Goal: Communication & Community: Participate in discussion

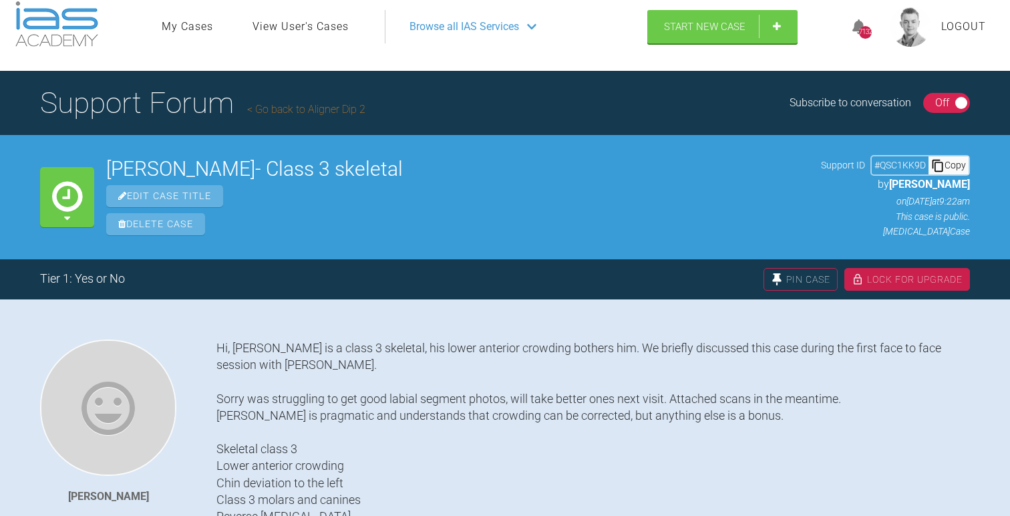
scroll to position [17, 0]
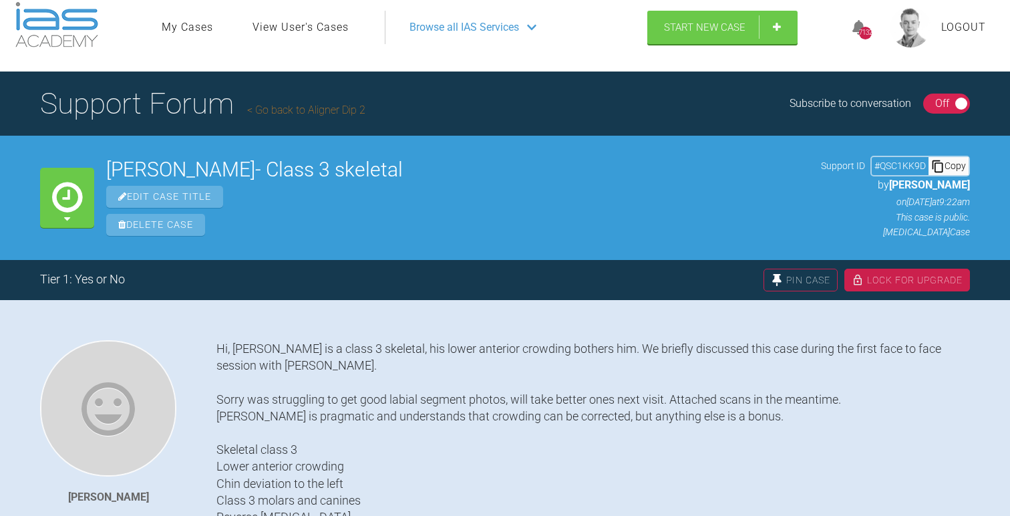
click at [315, 111] on link "Go back to Aligner Dip 2" at bounding box center [306, 110] width 118 height 13
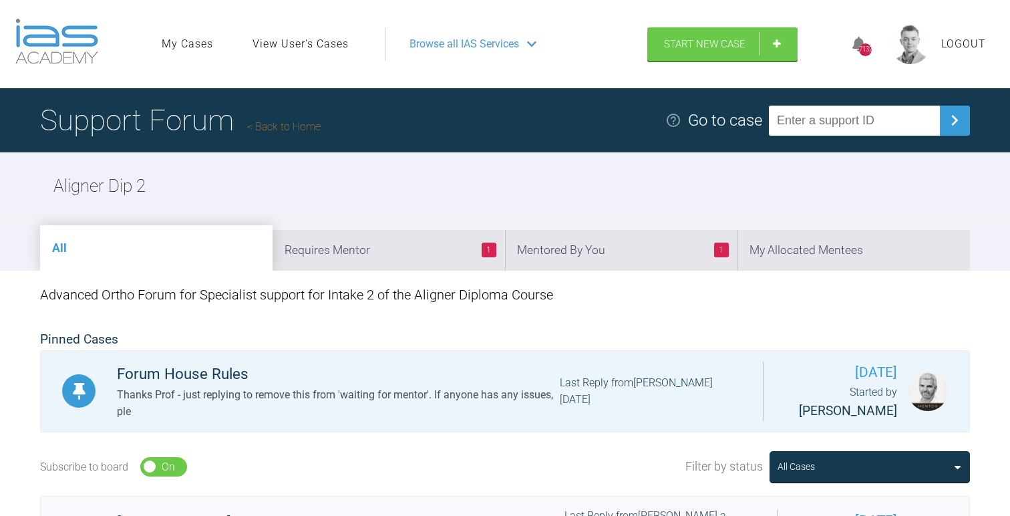
click at [289, 127] on link "Back to Home" at bounding box center [284, 126] width 74 height 13
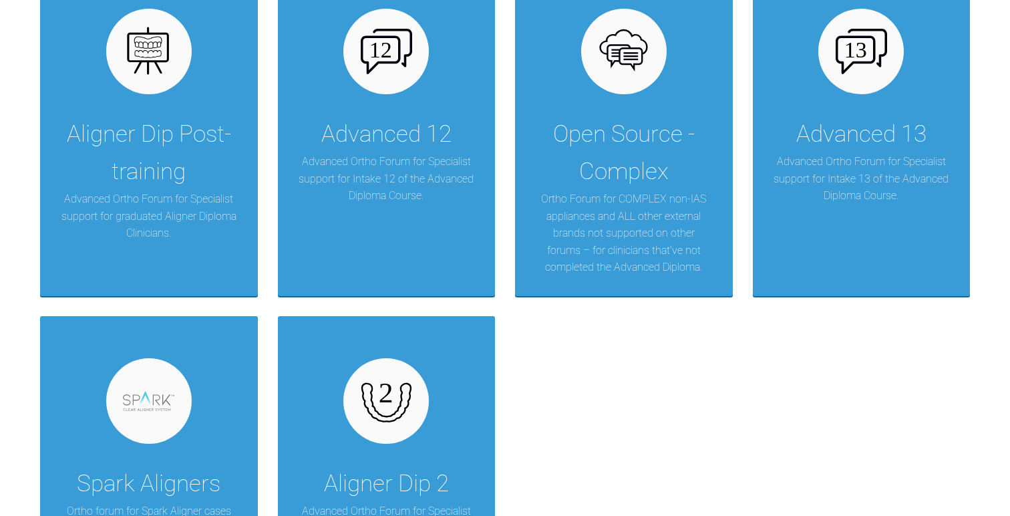
scroll to position [2390, 0]
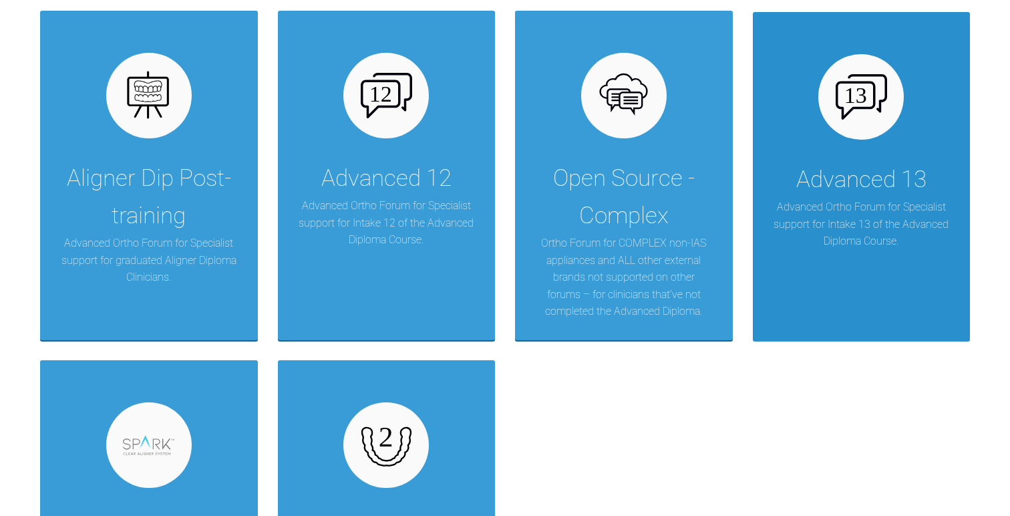
click at [850, 226] on p "Advanced Ortho Forum for Specialist support for Intake 13 of the Advanced Diplo…" at bounding box center [862, 223] width 178 height 51
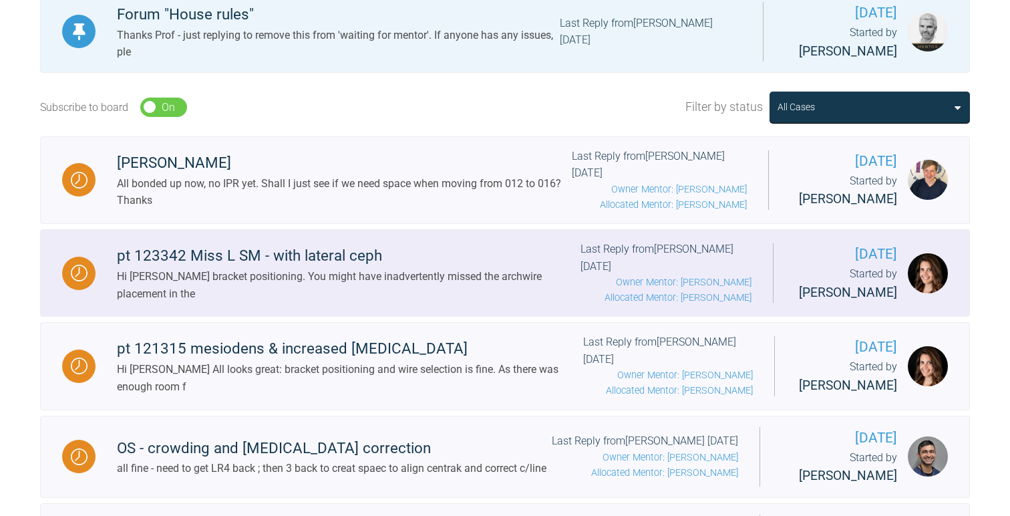
scroll to position [403, 0]
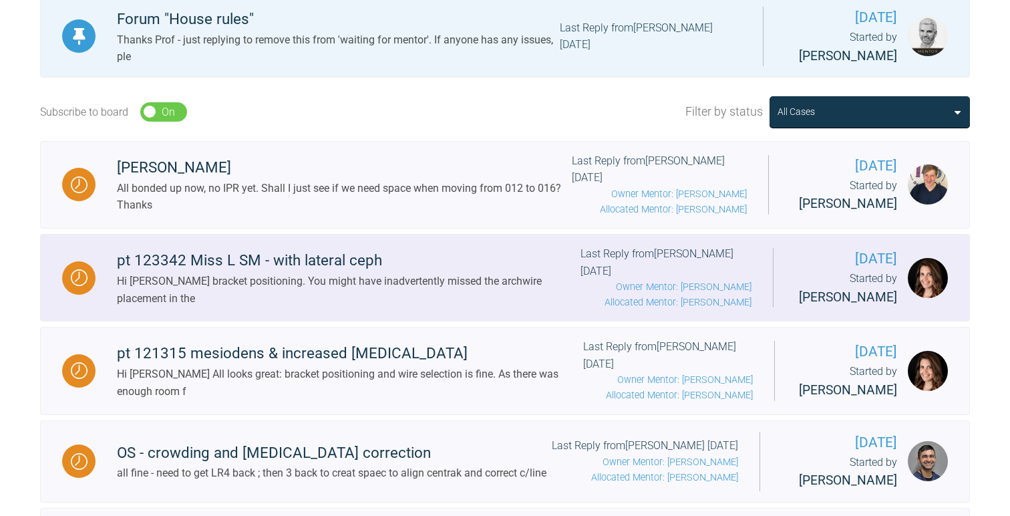
click at [309, 284] on div "Hi [PERSON_NAME] bracket positioning. You might have inadvertently missed the a…" at bounding box center [349, 290] width 464 height 34
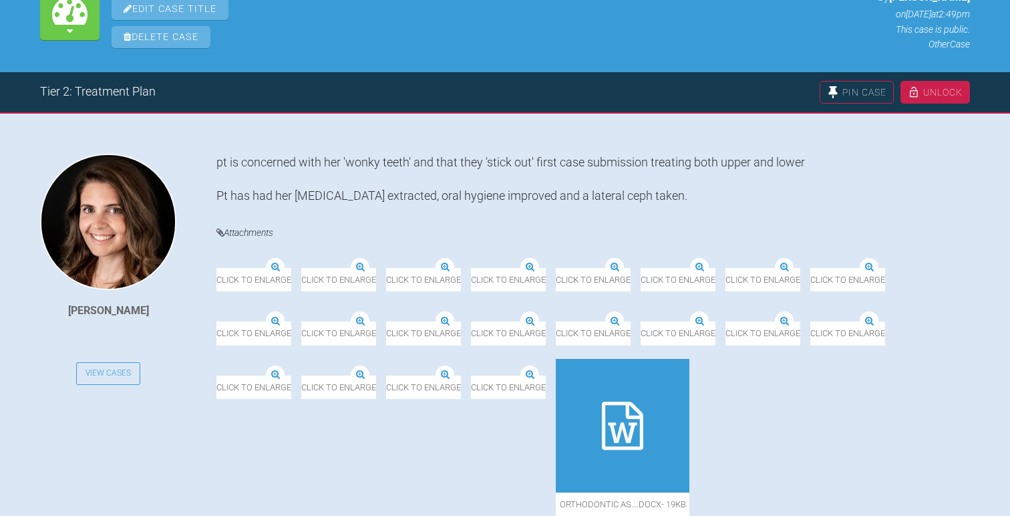
scroll to position [202, 0]
